Goal: Information Seeking & Learning: Learn about a topic

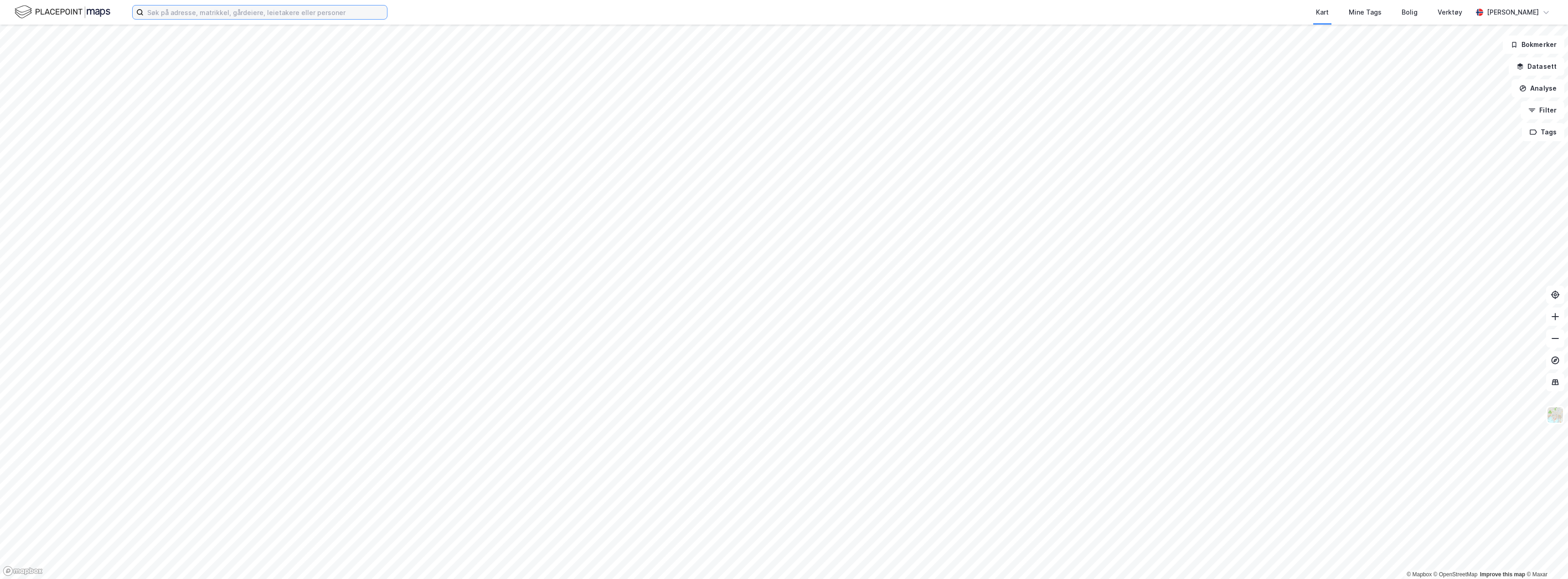
click at [188, 11] on input at bounding box center [265, 12] width 243 height 13
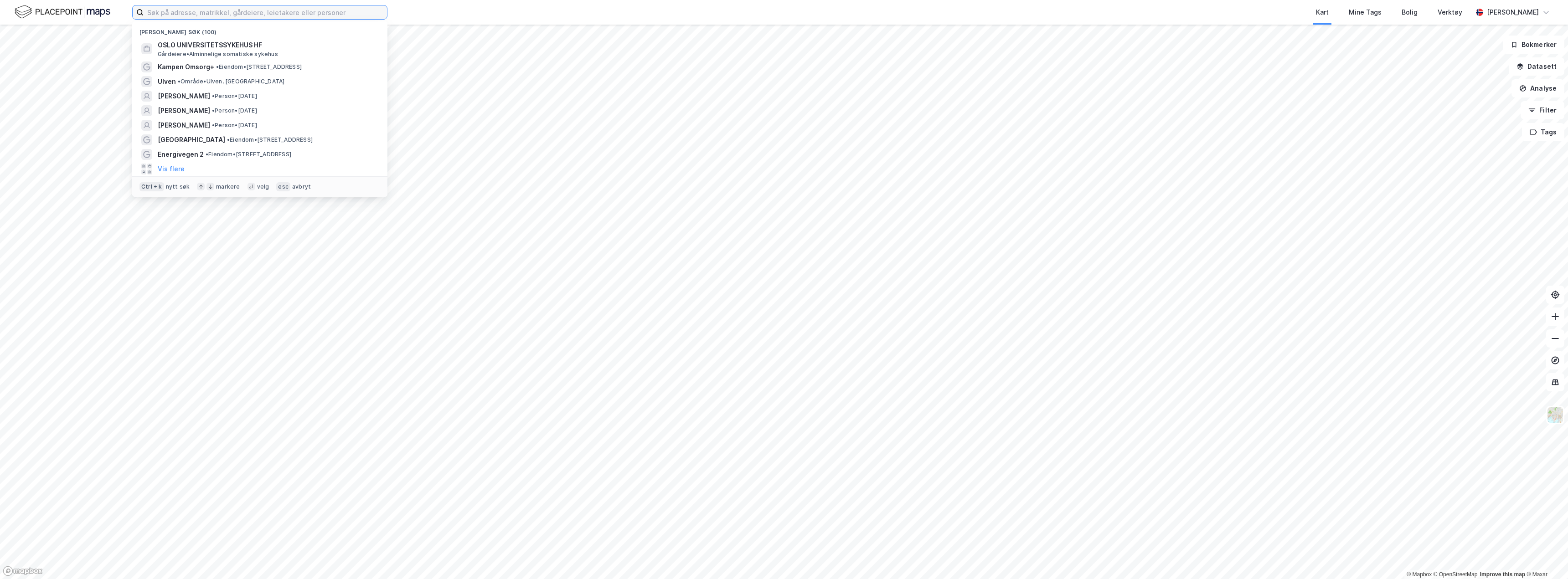
click at [172, 8] on input at bounding box center [265, 12] width 243 height 13
